Goal: Check status: Check status

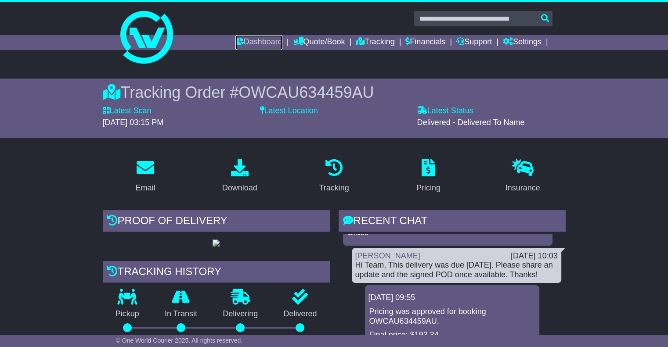
click at [255, 37] on link "Dashboard" at bounding box center [258, 42] width 47 height 15
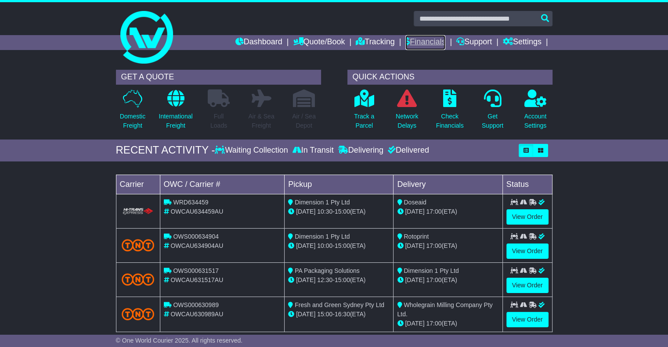
click at [424, 41] on link "Financials" at bounding box center [425, 42] width 40 height 15
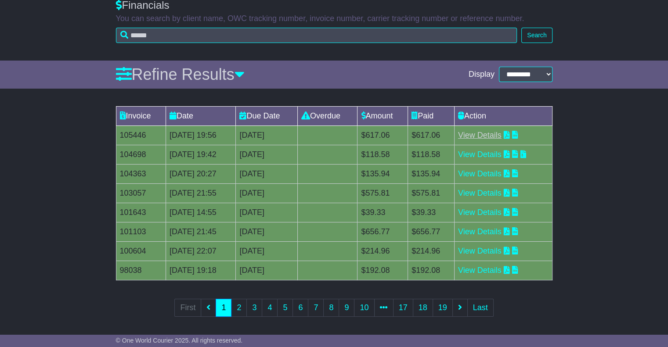
scroll to position [76, 0]
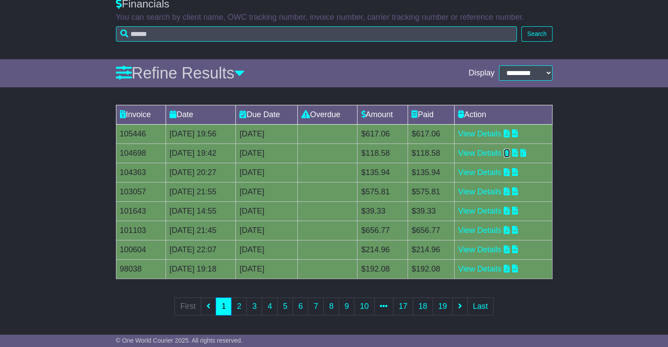
click at [510, 153] on icon at bounding box center [506, 153] width 6 height 8
click at [482, 153] on link "View Details" at bounding box center [479, 153] width 43 height 9
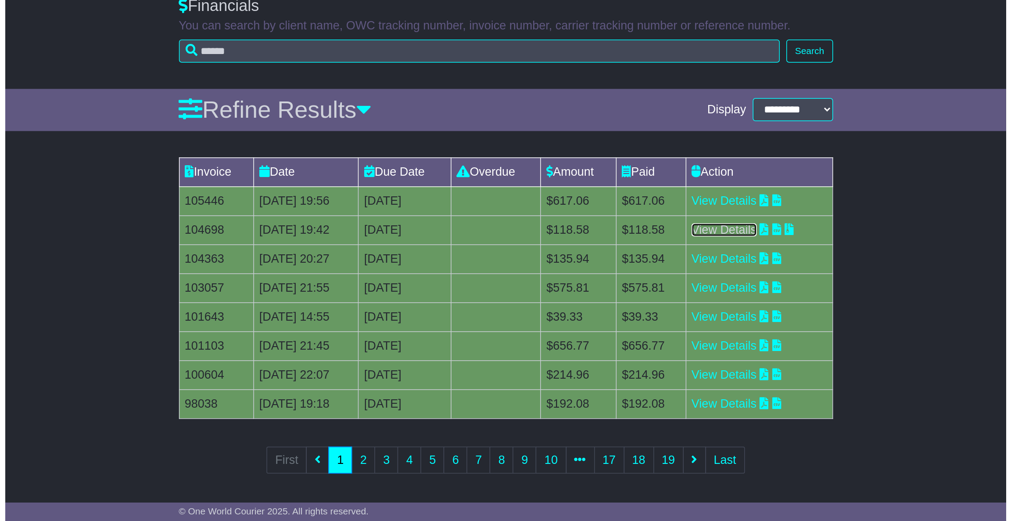
scroll to position [0, 0]
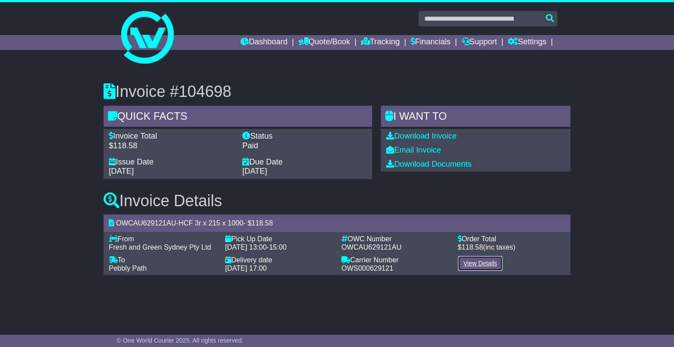
click at [479, 267] on link "View Details" at bounding box center [480, 263] width 45 height 15
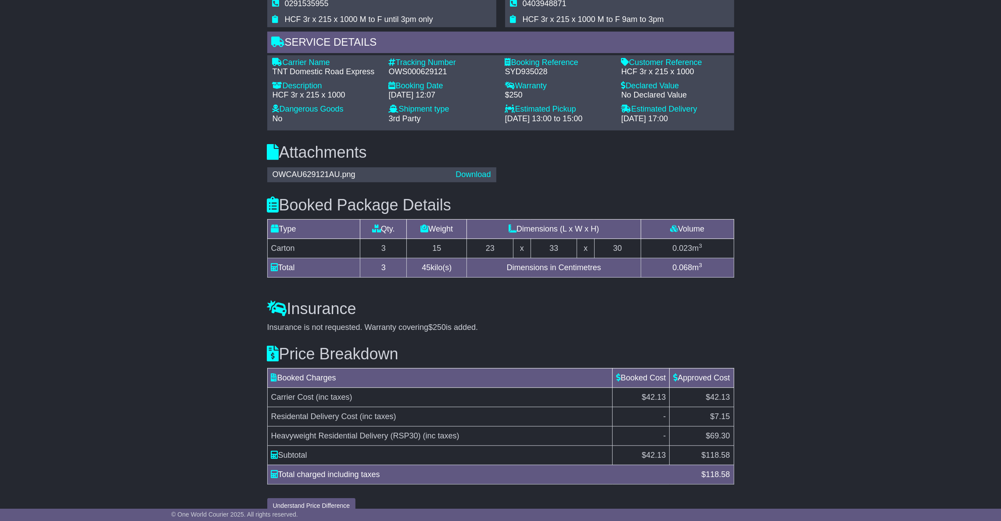
scroll to position [642, 0]
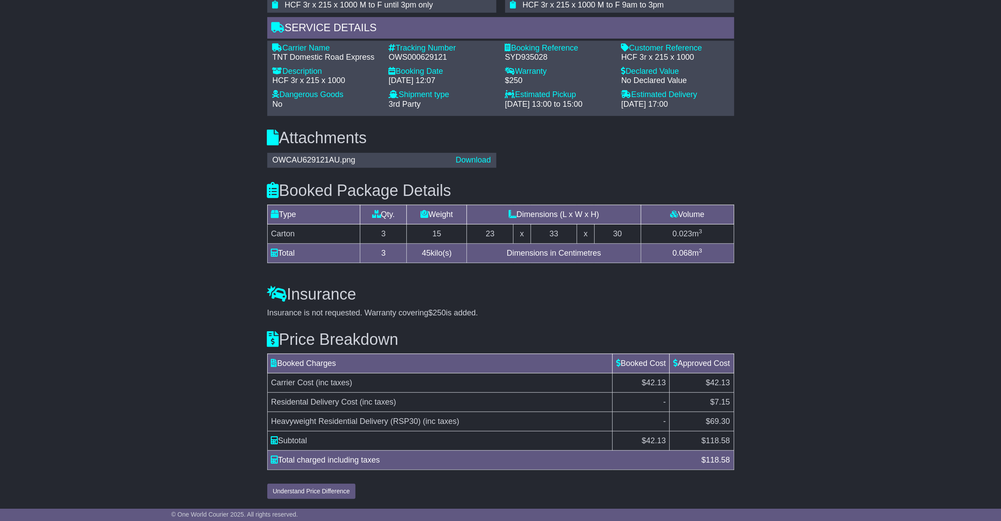
click at [667, 274] on div "Email Download Tracking Pricing Insurance" at bounding box center [500, 6] width 1001 height 993
click at [460, 159] on link "Download" at bounding box center [473, 159] width 35 height 9
